Goal: Information Seeking & Learning: Find specific fact

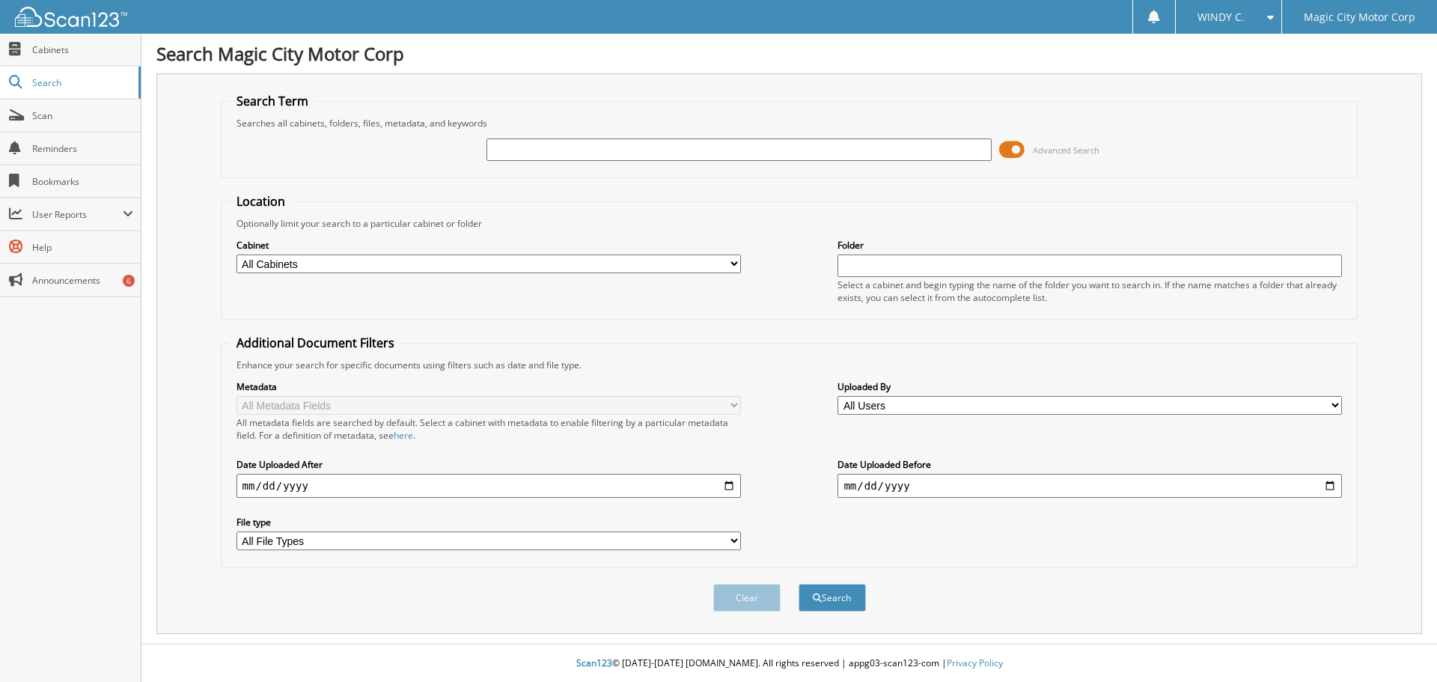
drag, startPoint x: 572, startPoint y: 139, endPoint x: 565, endPoint y: 132, distance: 10.6
click at [572, 139] on input "text" at bounding box center [738, 149] width 504 height 22
click at [555, 127] on div "Searches all cabinets, folders, files, metadata, and keywords" at bounding box center [789, 123] width 1121 height 13
click at [554, 142] on input "text" at bounding box center [738, 149] width 504 height 22
type input "314709"
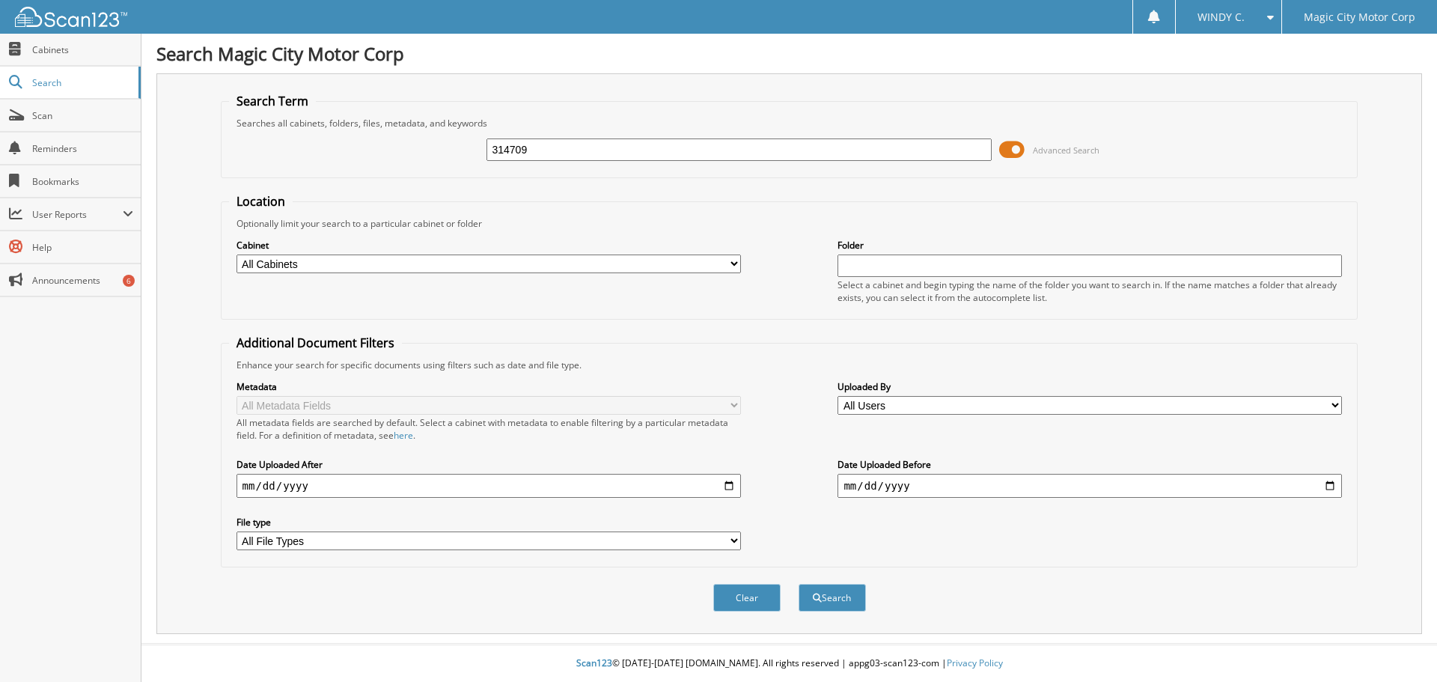
click at [798, 584] on button "Search" at bounding box center [831, 598] width 67 height 28
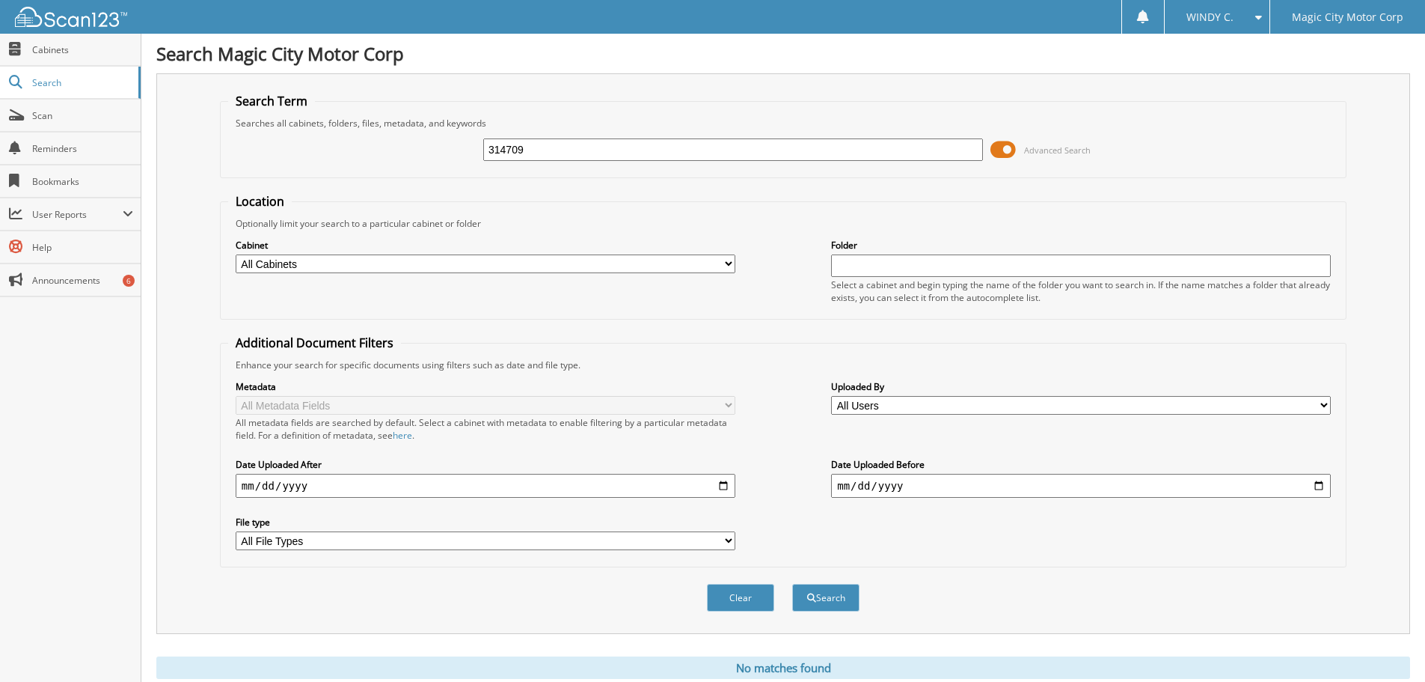
click at [403, 263] on select "All Cabinets C1 (60) Magic City Ford Lin... C2 (47179) [GEOGRAPHIC_DATA] ... C3…" at bounding box center [486, 263] width 500 height 19
click at [404, 263] on select "All Cabinets C1 (60) Magic City Ford Lin... C2 (47179) [GEOGRAPHIC_DATA] ... C3…" at bounding box center [486, 263] width 500 height 19
select select "23008"
click at [236, 254] on select "All Cabinets C1 (60) Magic City Ford Lin... C2 (47179) [GEOGRAPHIC_DATA] ... C3…" at bounding box center [486, 263] width 500 height 19
click at [605, 312] on fieldset "Location Optionally limit your search to a particular cabinet or folder Cabinet…" at bounding box center [783, 256] width 1127 height 126
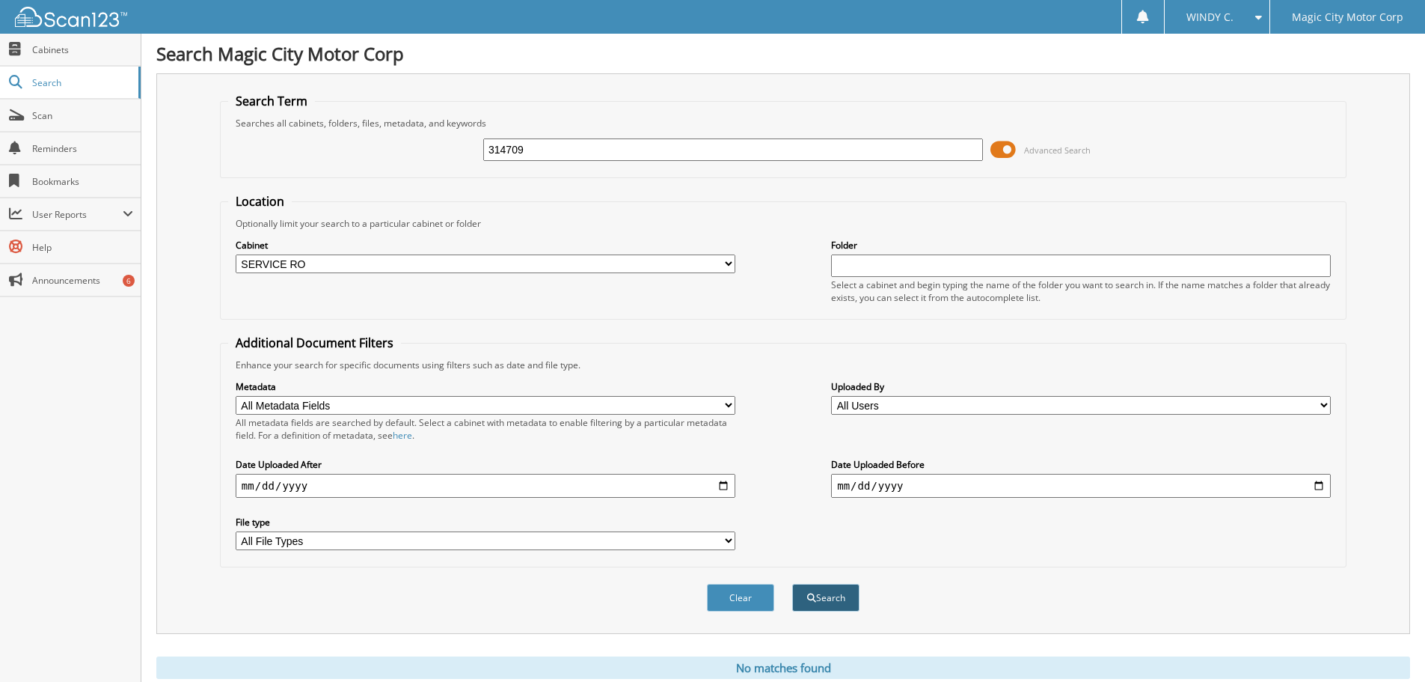
click at [819, 597] on button "Search" at bounding box center [825, 598] width 67 height 28
drag, startPoint x: 547, startPoint y: 148, endPoint x: 485, endPoint y: 145, distance: 62.2
click at [486, 146] on input "314709" at bounding box center [733, 149] width 500 height 22
click at [597, 192] on form "Search Term Searches all cabinets, folders, files, metadata, and keywords Advan…" at bounding box center [783, 360] width 1127 height 535
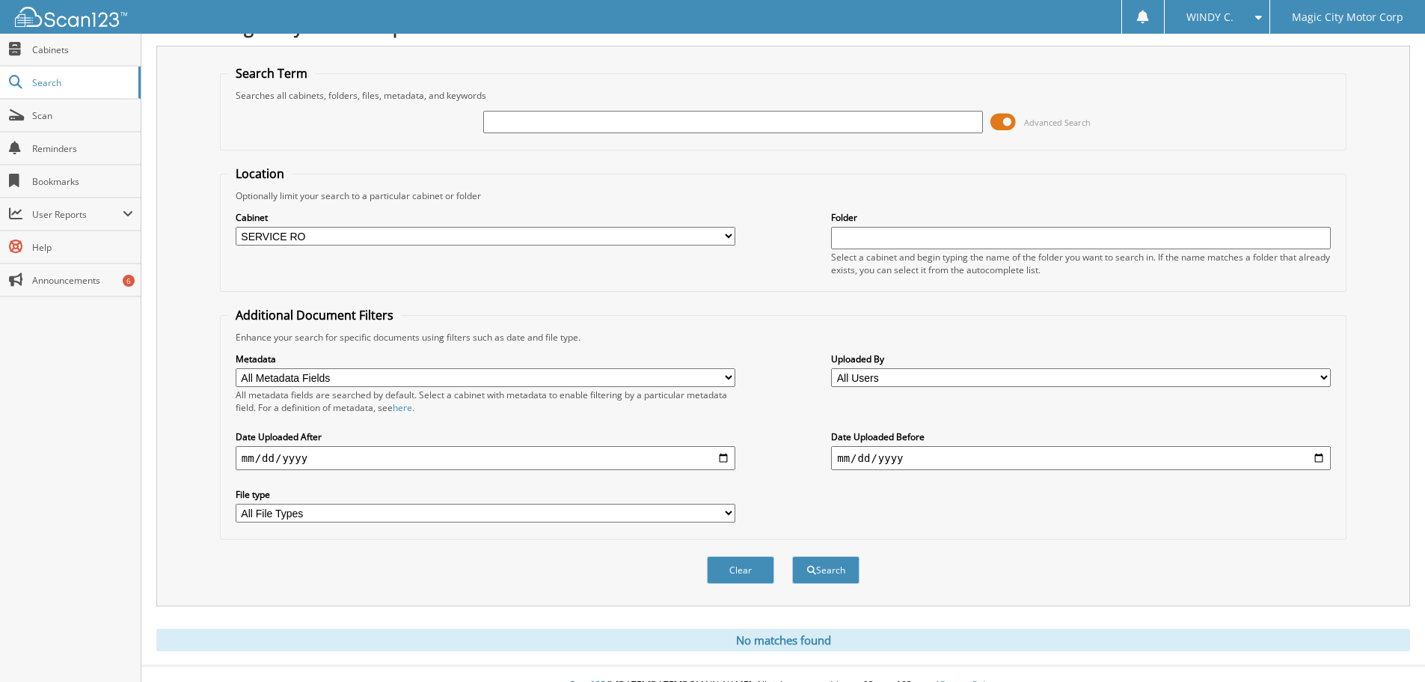
scroll to position [50, 0]
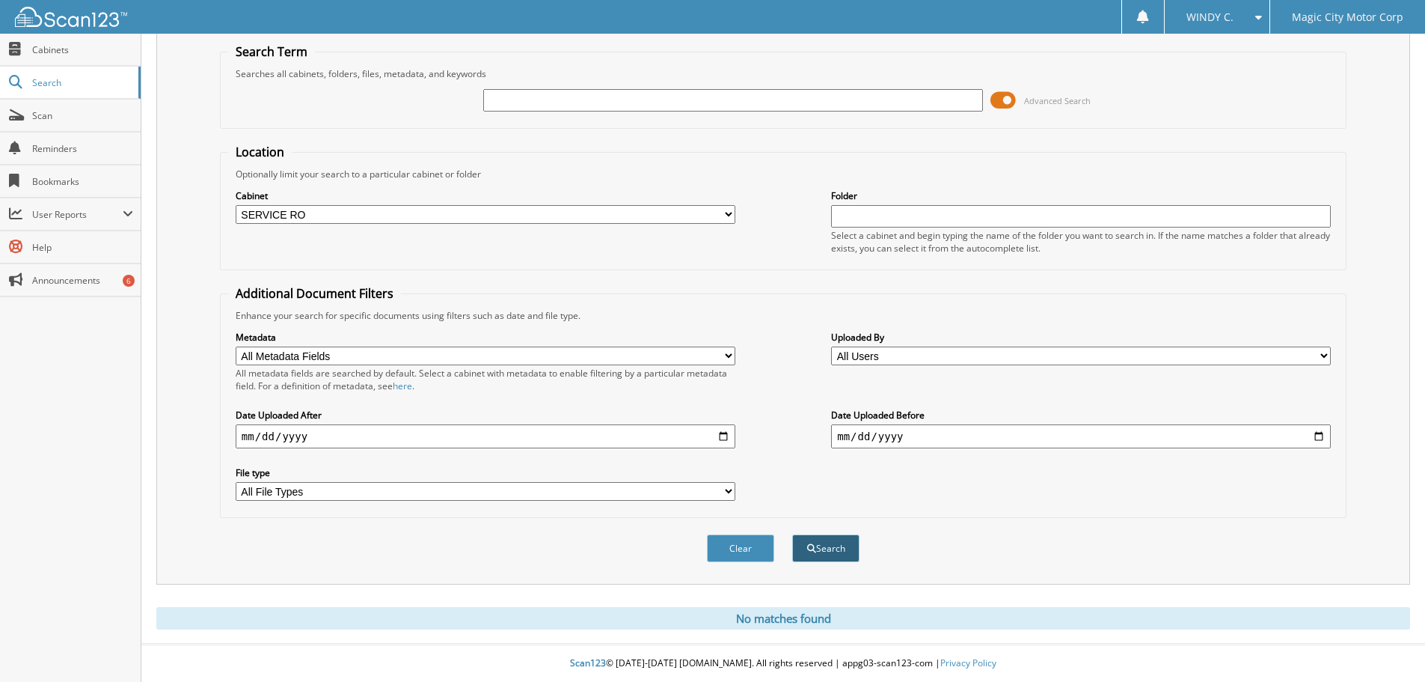
click at [822, 546] on button "Search" at bounding box center [825, 548] width 67 height 28
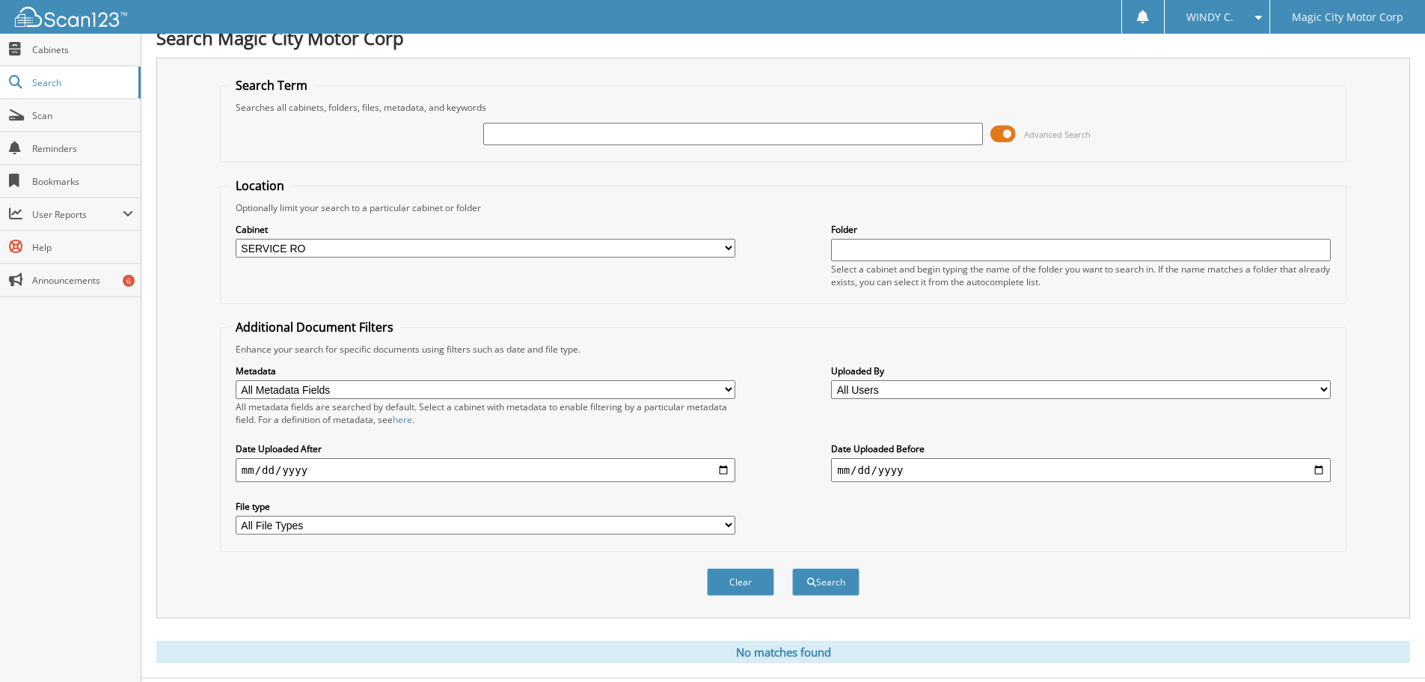
scroll to position [0, 0]
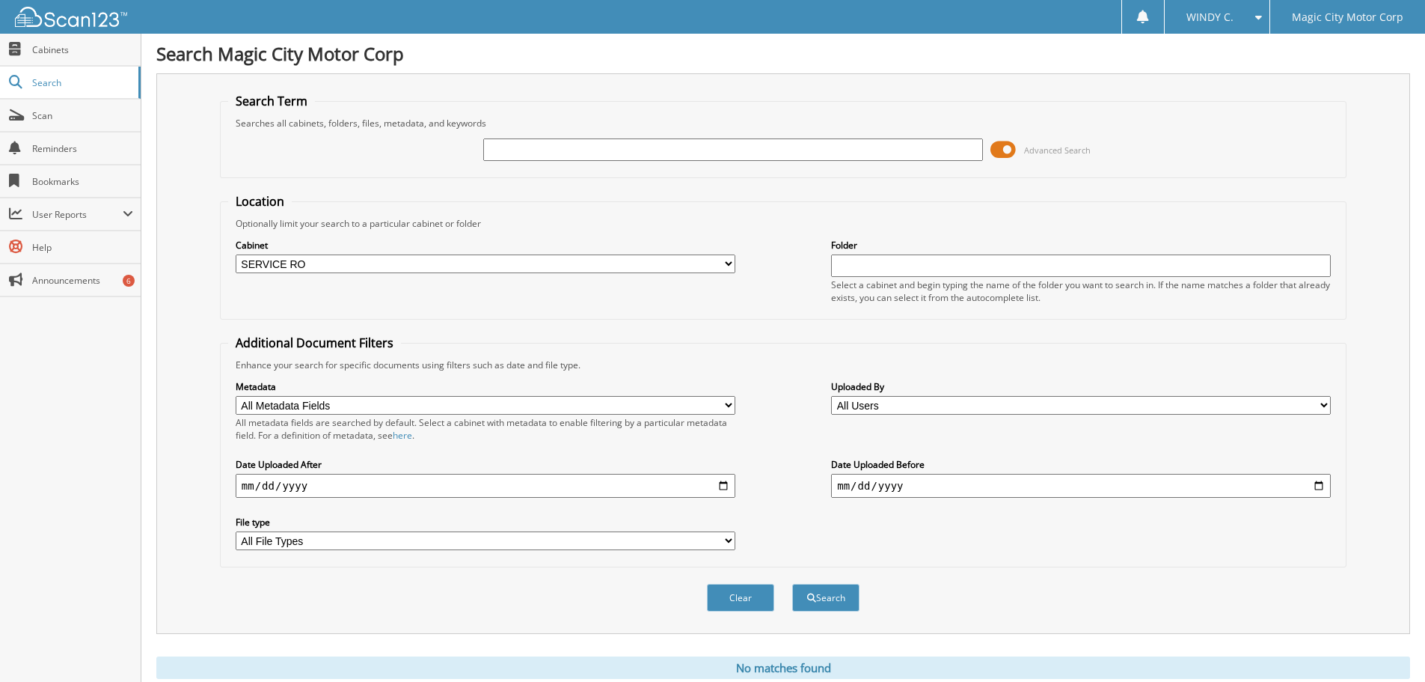
click at [456, 268] on select "All Cabinets C1 (60) Magic City Ford Lin... C2 (47179) Magic City Ford ... C3 (…" at bounding box center [486, 263] width 500 height 19
click at [581, 216] on fieldset "Location Optionally limit your search to a particular cabinet or folder Cabinet…" at bounding box center [783, 256] width 1127 height 126
click at [614, 144] on input "text" at bounding box center [733, 149] width 500 height 22
click at [610, 144] on input "text" at bounding box center [733, 149] width 500 height 22
type input "314709"
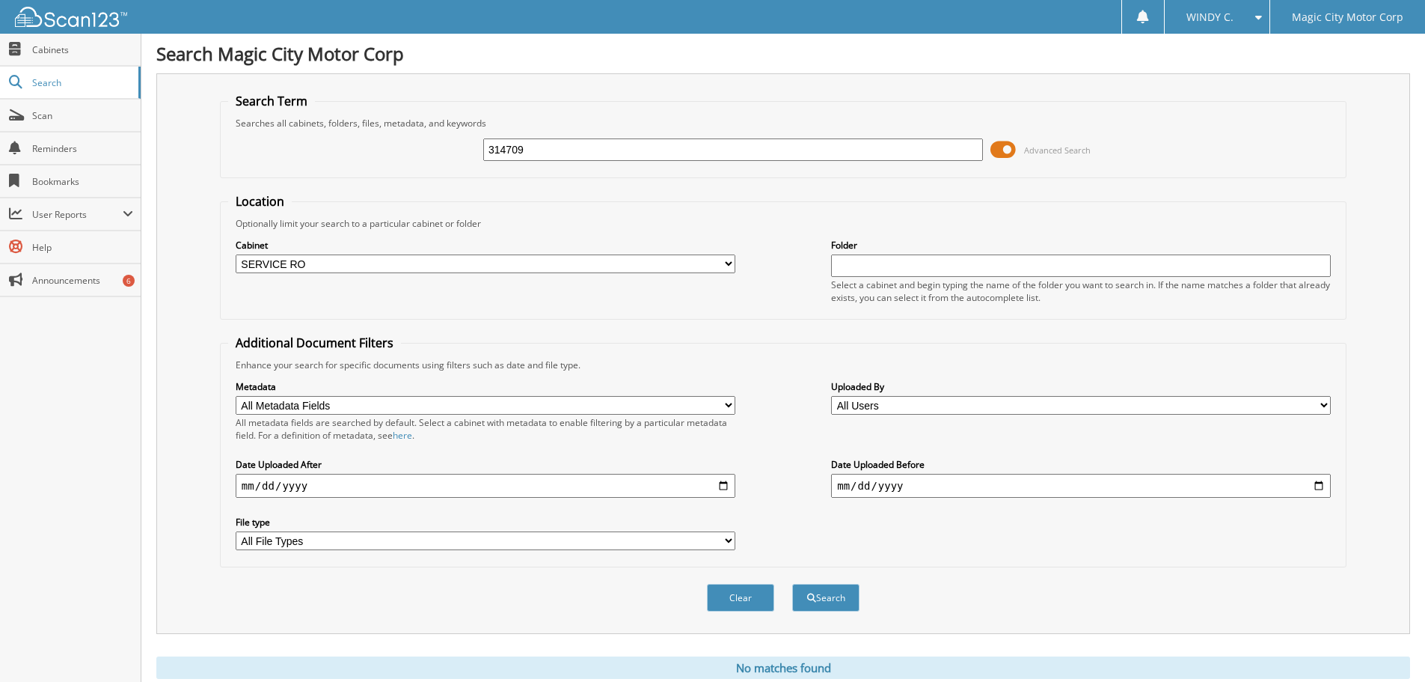
click at [792, 584] on button "Search" at bounding box center [825, 598] width 67 height 28
click at [62, 112] on span "Scan" at bounding box center [82, 115] width 101 height 13
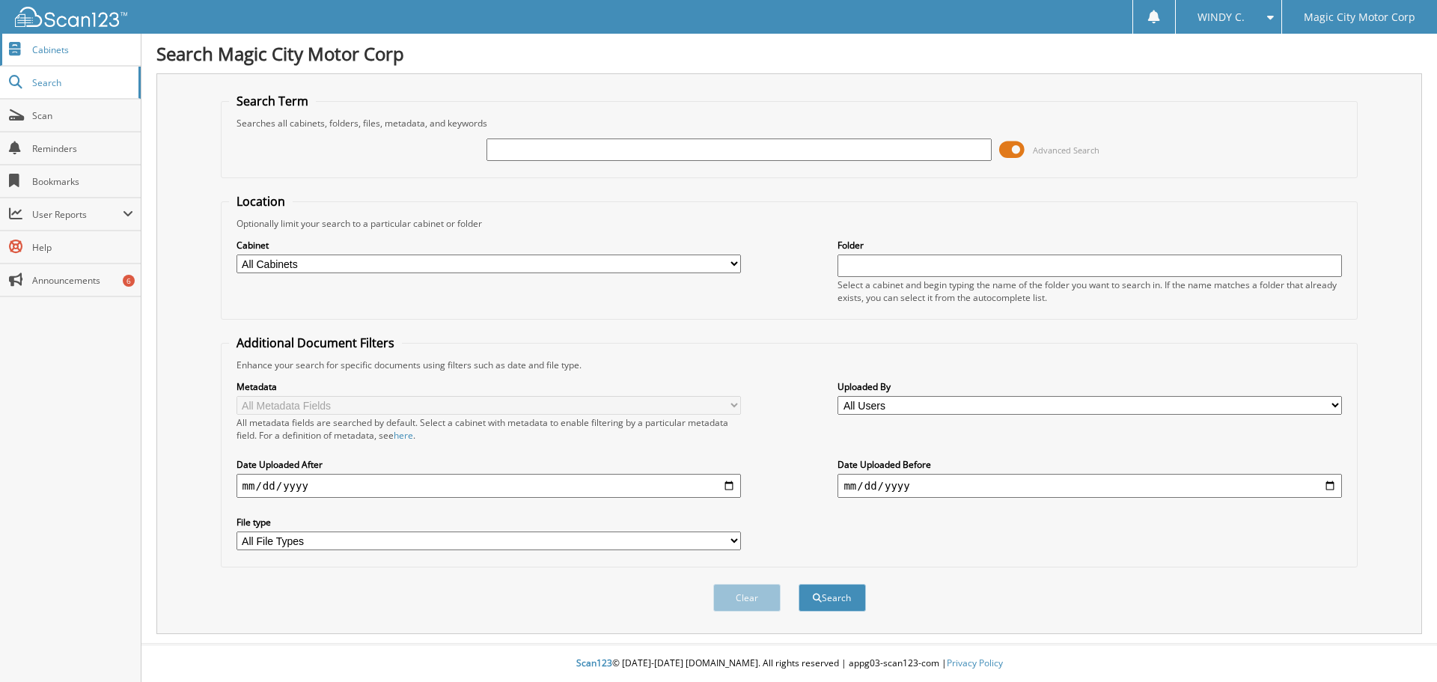
click at [65, 49] on span "Cabinets" at bounding box center [82, 49] width 101 height 13
